Goal: Task Accomplishment & Management: Complete application form

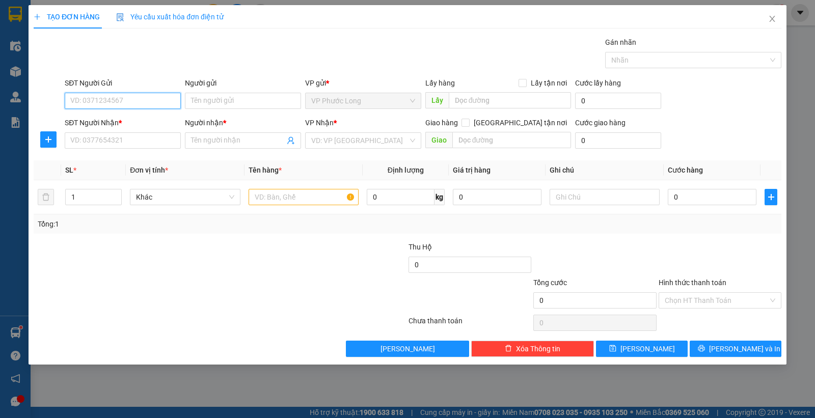
click at [125, 104] on input "SĐT Người Gửi" at bounding box center [123, 101] width 116 height 16
click at [128, 116] on div "0823233994 - PHỤNG" at bounding box center [123, 121] width 104 height 11
type input "0823233994"
type input "PHỤNG"
type input "0823233994"
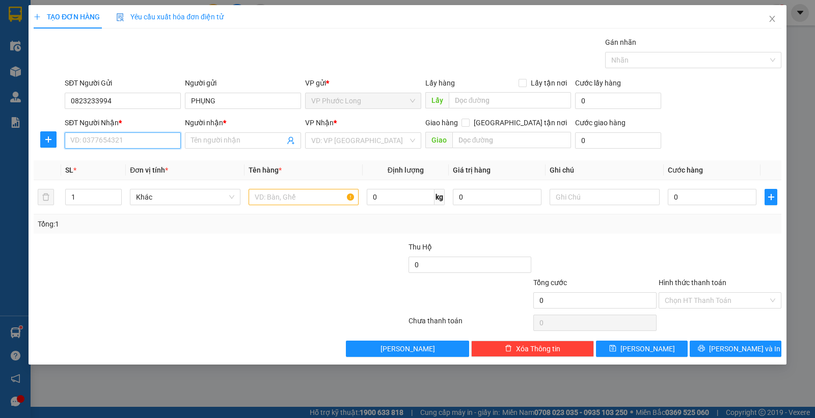
click at [120, 145] on input "SĐT Người Nhận *" at bounding box center [123, 140] width 116 height 16
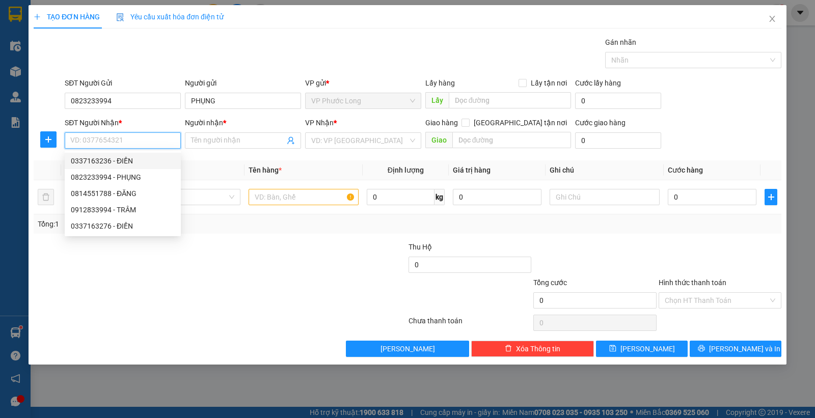
click at [118, 161] on div "0337163236 - ĐIỀN" at bounding box center [123, 160] width 104 height 11
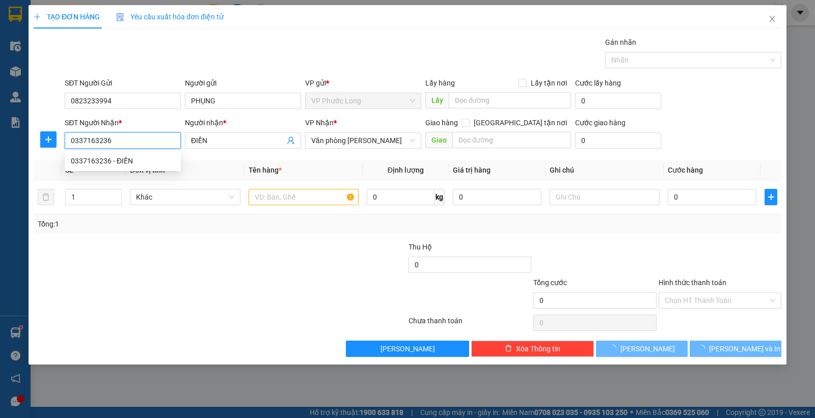
type input "0337163236"
type input "ĐIỀN"
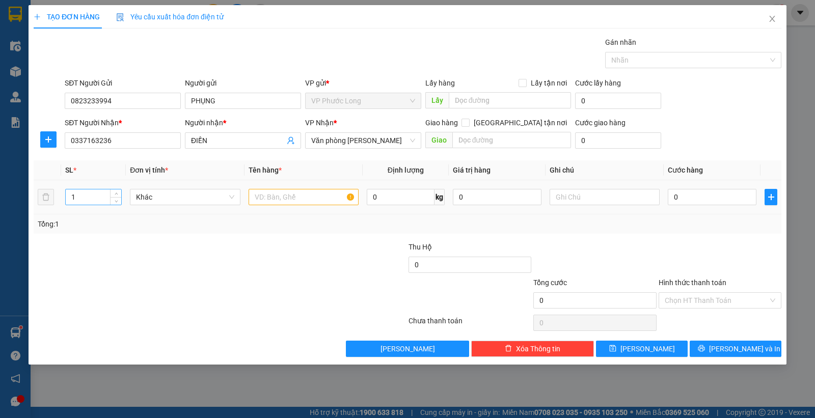
click at [92, 197] on input "1" at bounding box center [93, 196] width 55 height 15
type input "4"
click at [283, 201] on input "text" at bounding box center [303, 197] width 110 height 16
type input "3bao,1thung"
click at [670, 195] on input "0" at bounding box center [711, 197] width 89 height 16
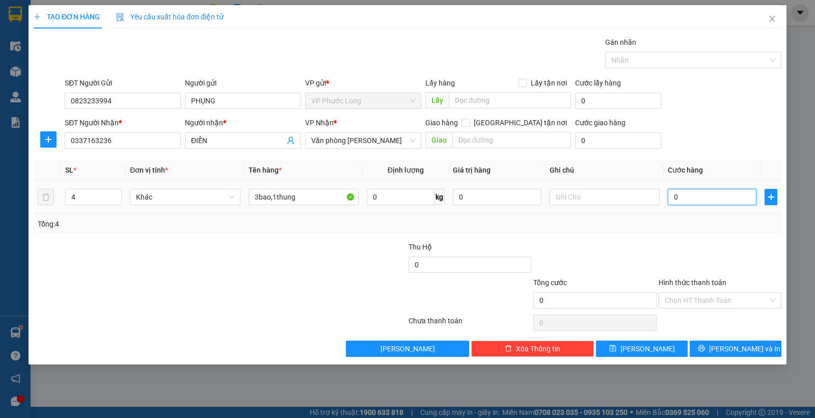
click at [670, 195] on input "0" at bounding box center [711, 197] width 89 height 16
type input "10"
type input "180"
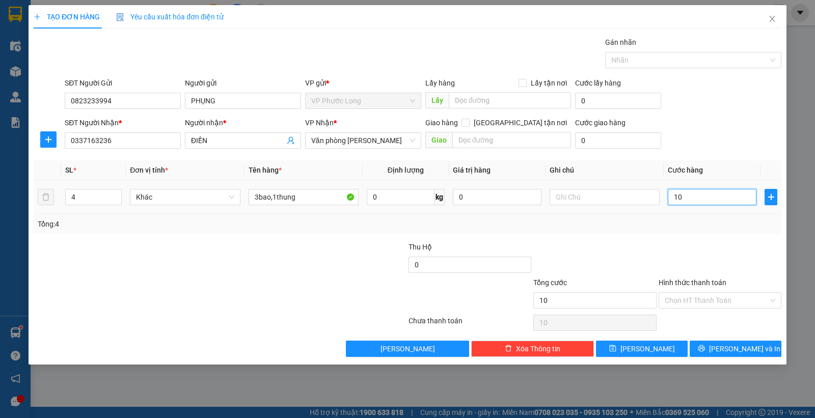
type input "180"
type input "180.000"
click at [705, 231] on div "Tổng: 4" at bounding box center [407, 223] width 747 height 19
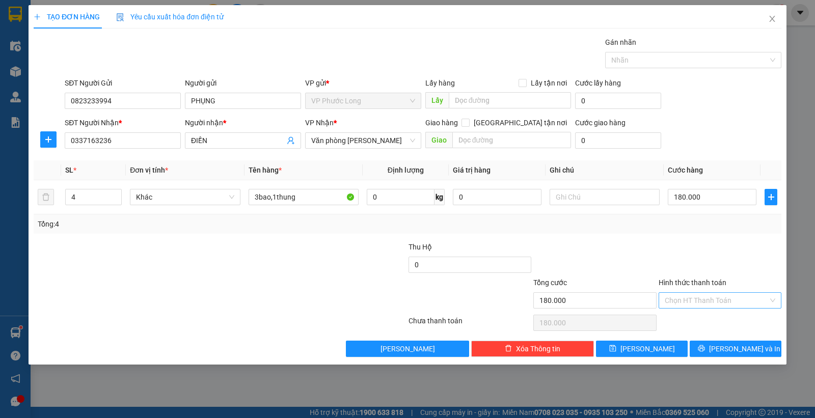
click at [726, 303] on input "Hình thức thanh toán" at bounding box center [715, 300] width 103 height 15
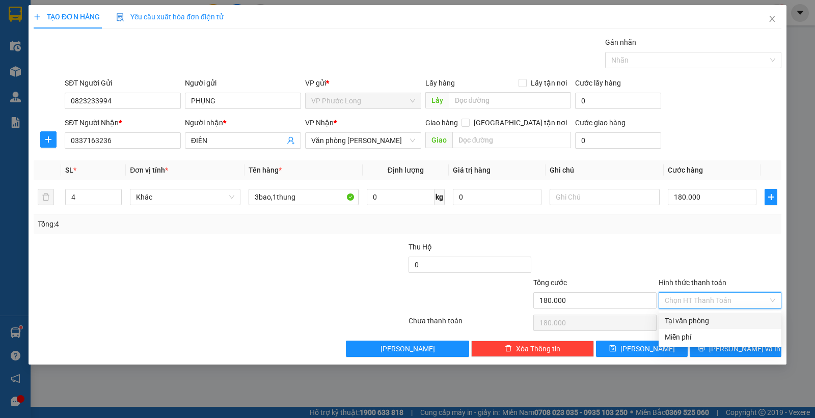
click at [733, 323] on div "Tại văn phòng" at bounding box center [719, 320] width 110 height 11
type input "0"
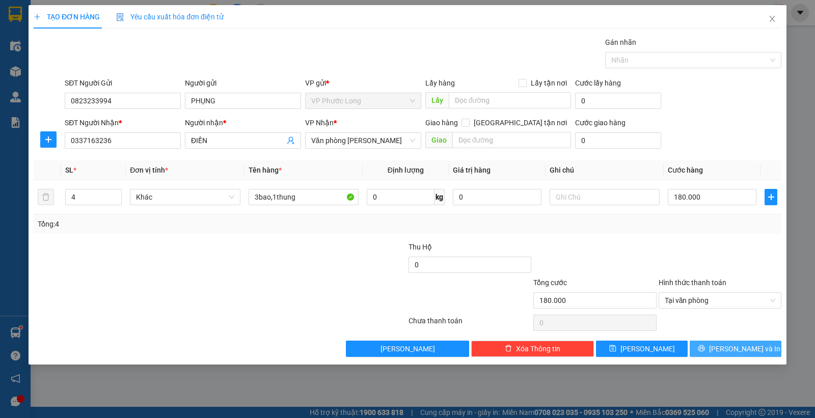
click at [726, 349] on span "[PERSON_NAME] và In" at bounding box center [744, 348] width 71 height 11
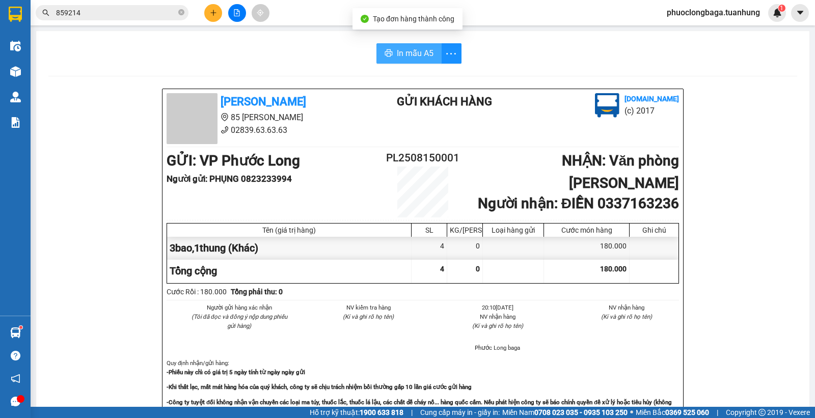
click at [401, 47] on span "In mẫu A5" at bounding box center [415, 53] width 37 height 13
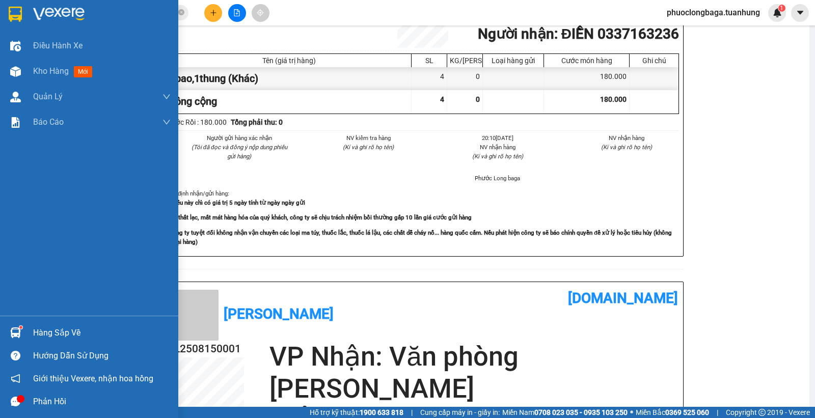
click at [24, 332] on div "Hàng sắp về" at bounding box center [89, 332] width 178 height 23
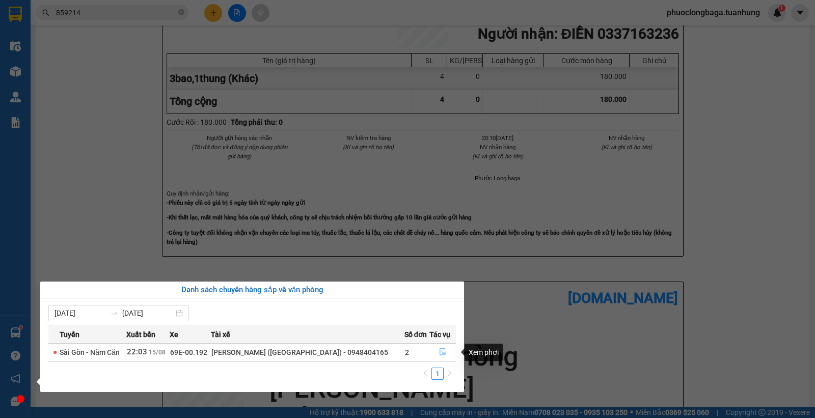
click at [444, 353] on icon "file-done" at bounding box center [442, 351] width 7 height 7
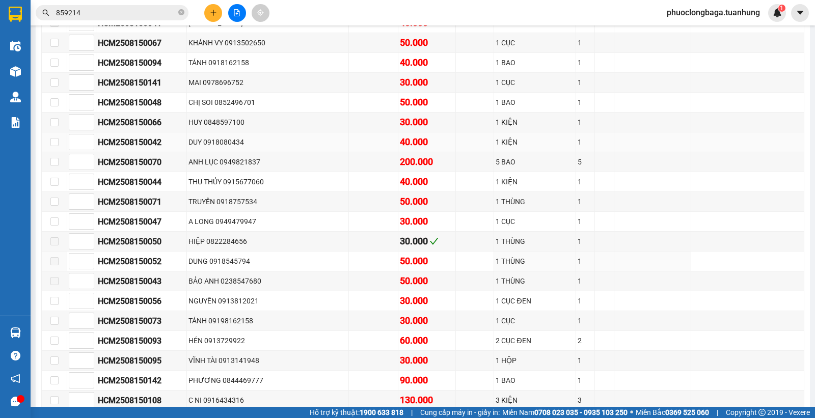
type input "[DATE]"
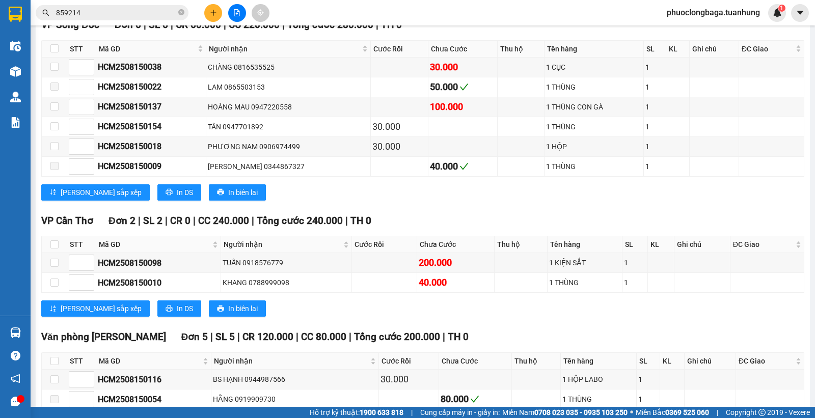
scroll to position [4068, 0]
